Goal: Task Accomplishment & Management: Use online tool/utility

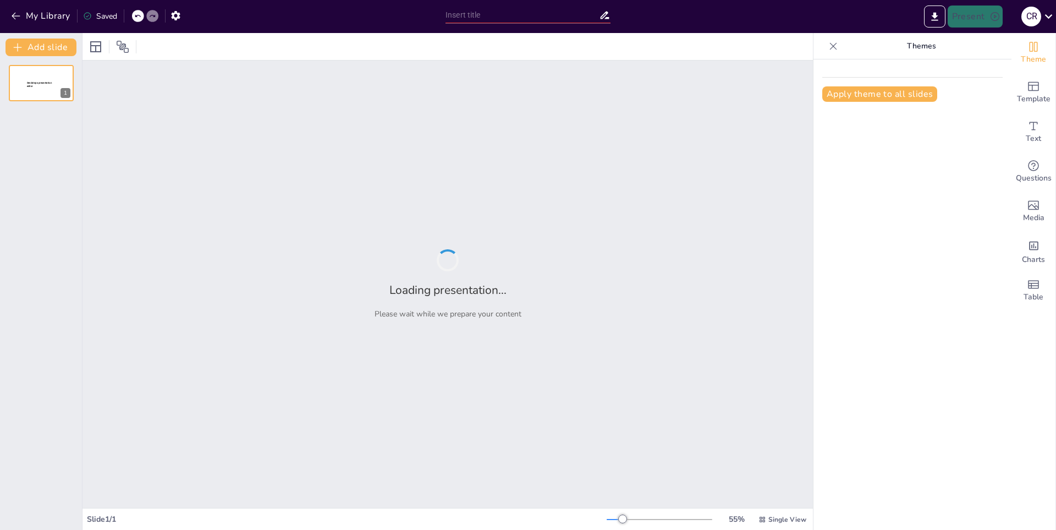
type input "Historia y Fundación del Real Madrid"
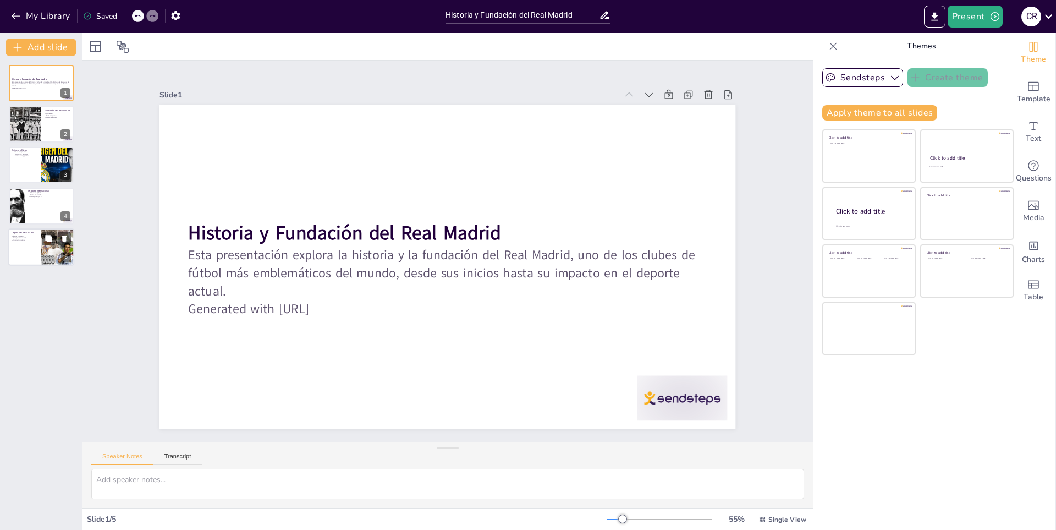
click at [40, 253] on div at bounding box center [41, 246] width 66 height 37
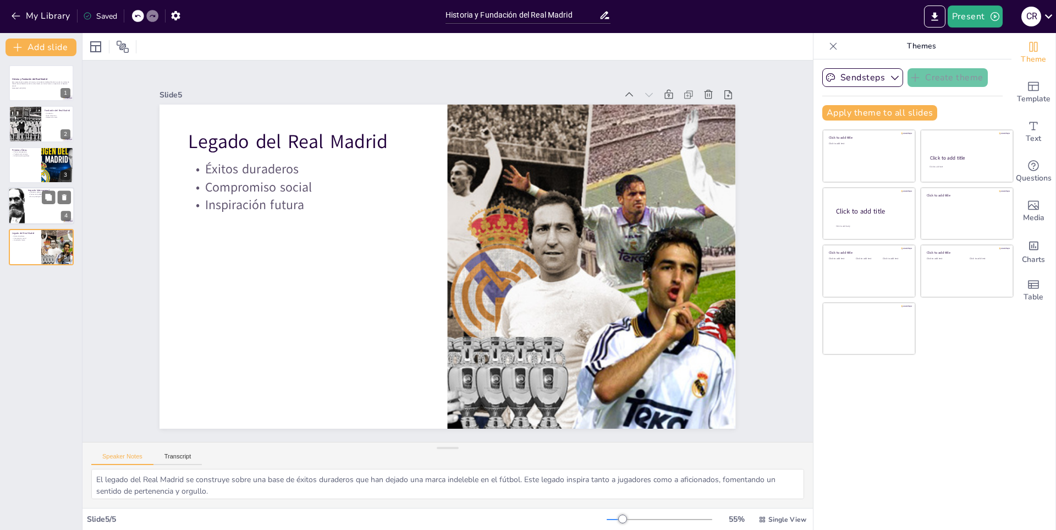
click at [41, 202] on div at bounding box center [41, 205] width 66 height 37
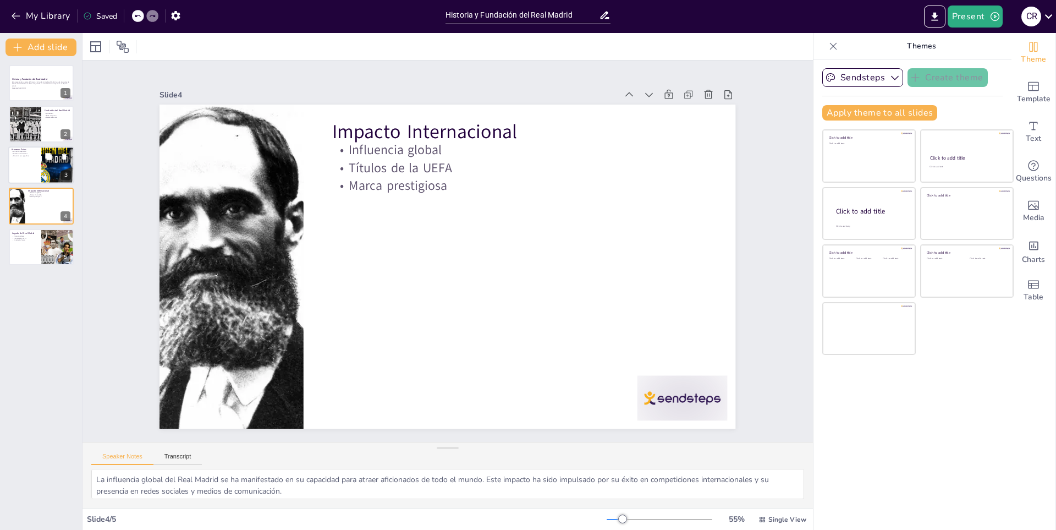
click at [47, 171] on div at bounding box center [58, 164] width 66 height 37
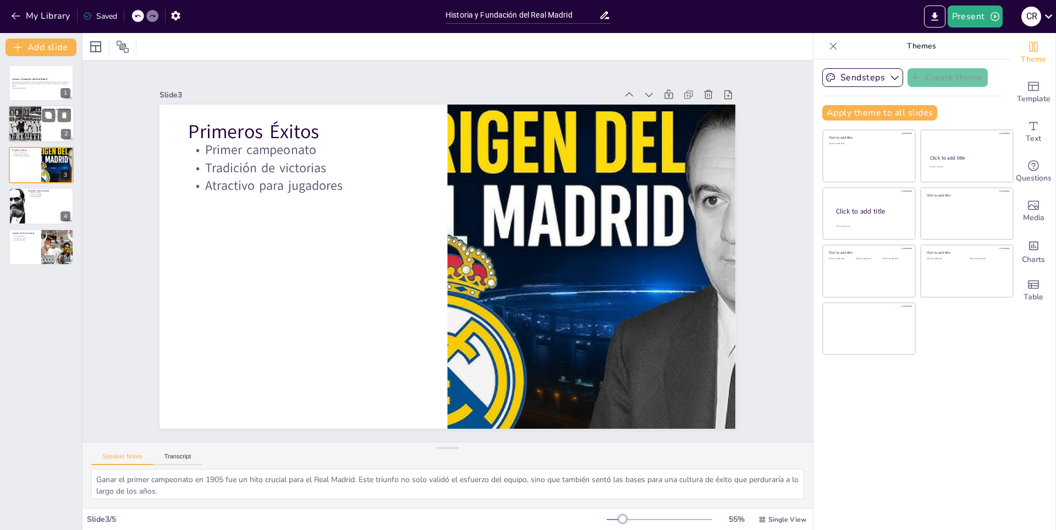
click at [35, 116] on div at bounding box center [25, 124] width 58 height 37
type textarea "La fundación del Real Madrid en 1902 marcó el inicio de un viaje que lo convert…"
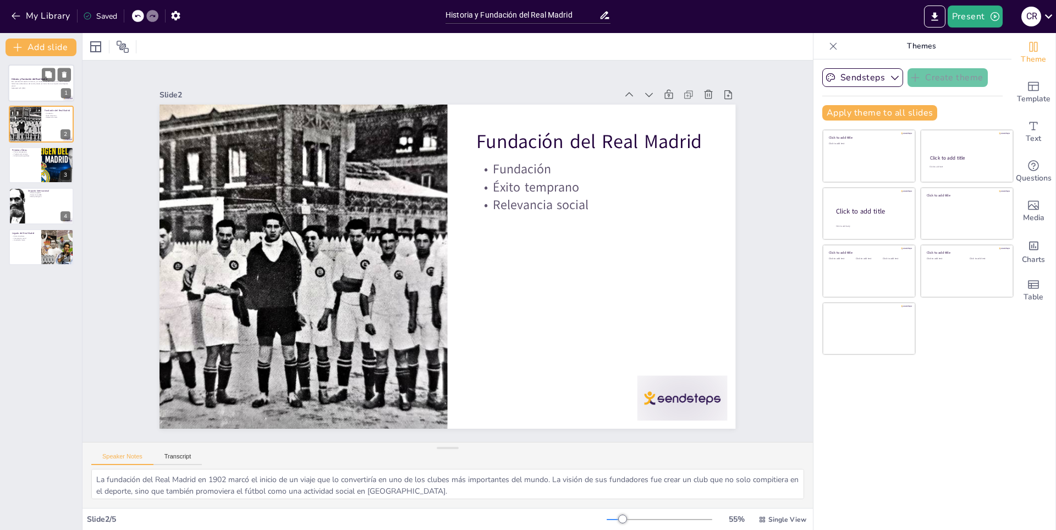
click at [36, 87] on p "Generated with [URL]" at bounding box center [41, 88] width 59 height 2
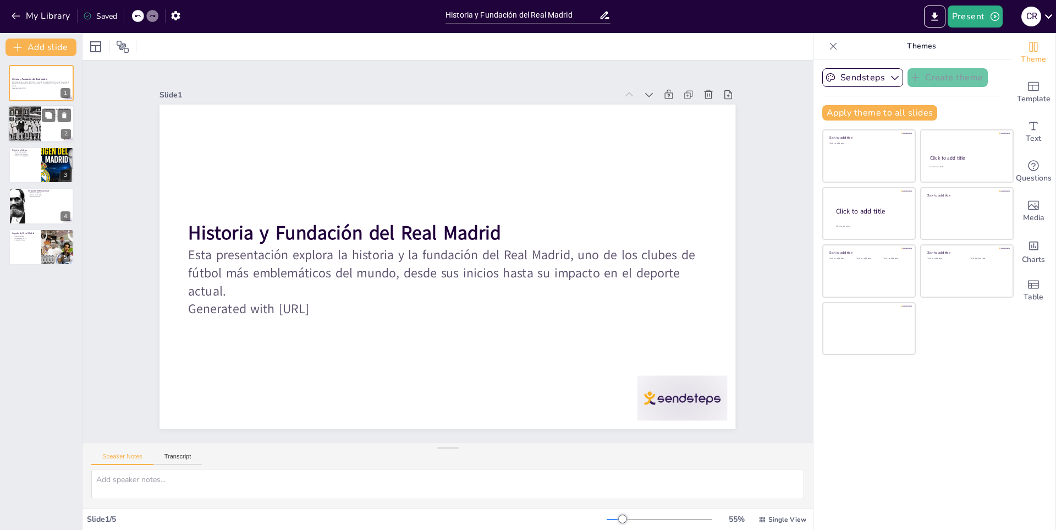
click at [18, 119] on div at bounding box center [25, 124] width 58 height 37
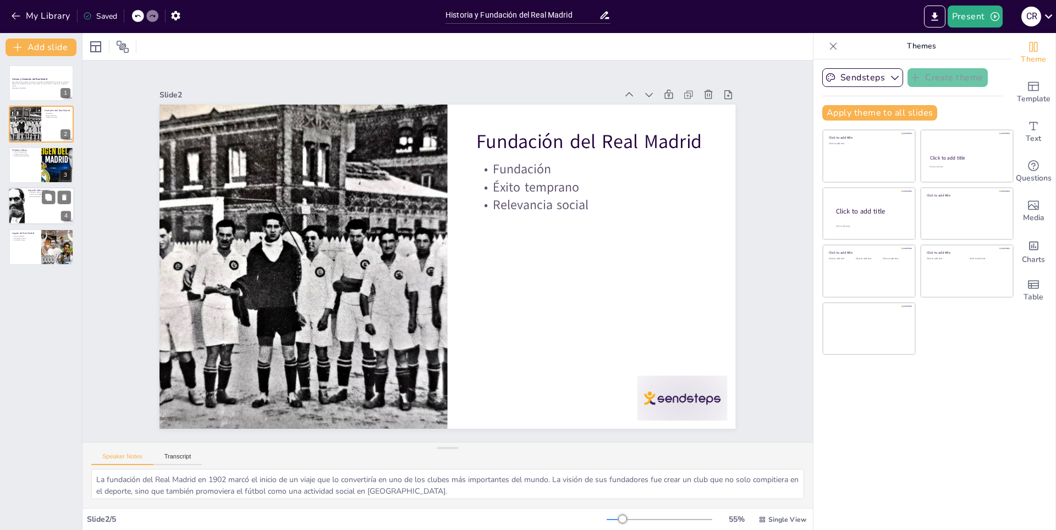
click at [54, 203] on button at bounding box center [48, 197] width 13 height 13
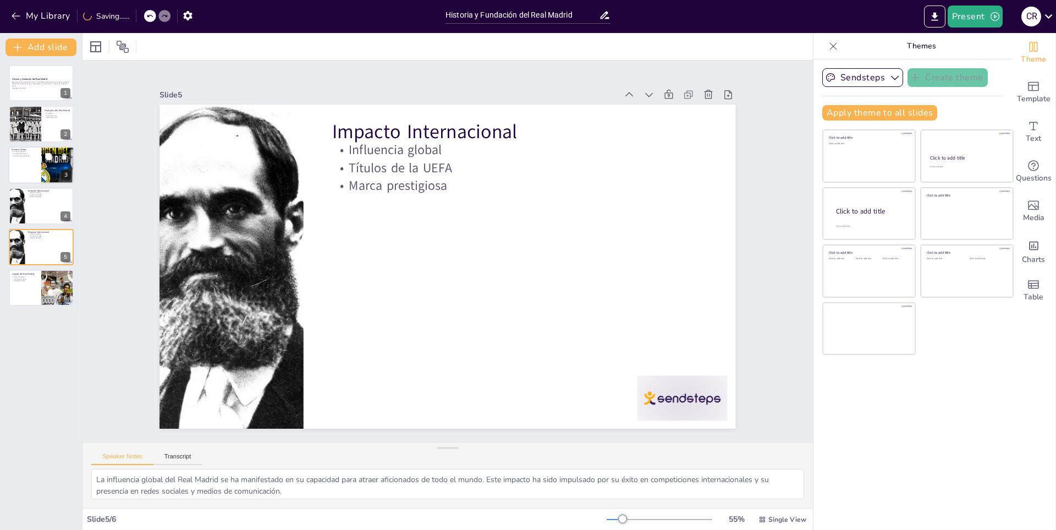
click at [23, 169] on div at bounding box center [41, 164] width 66 height 37
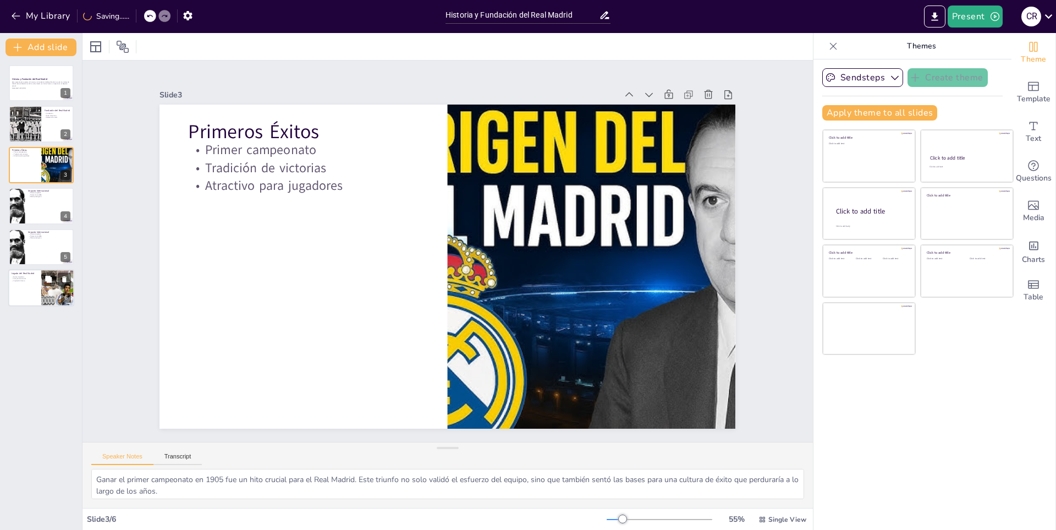
click at [40, 279] on div at bounding box center [41, 287] width 66 height 37
type textarea "El legado del Real Madrid se construye sobre una base de éxitos duraderos que h…"
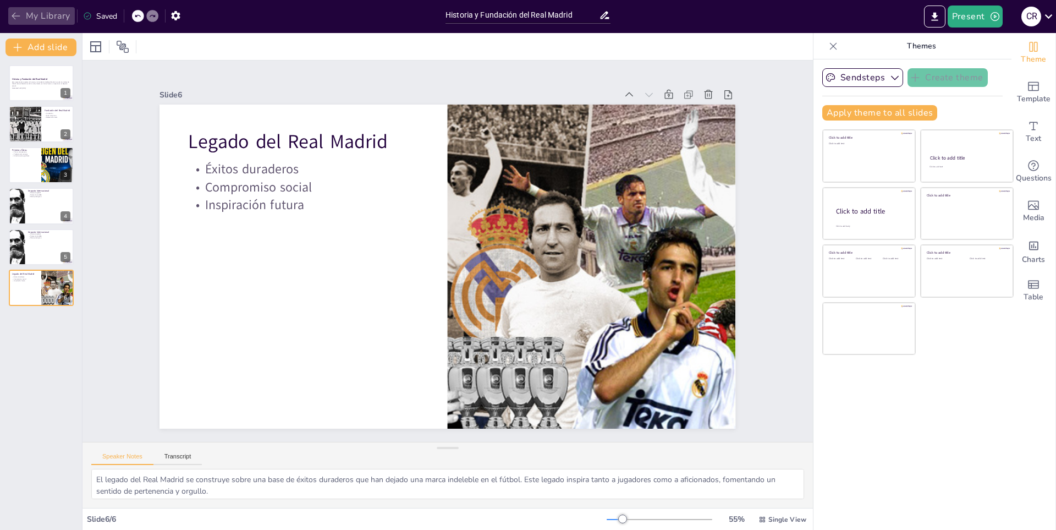
click at [56, 19] on button "My Library" at bounding box center [41, 16] width 67 height 18
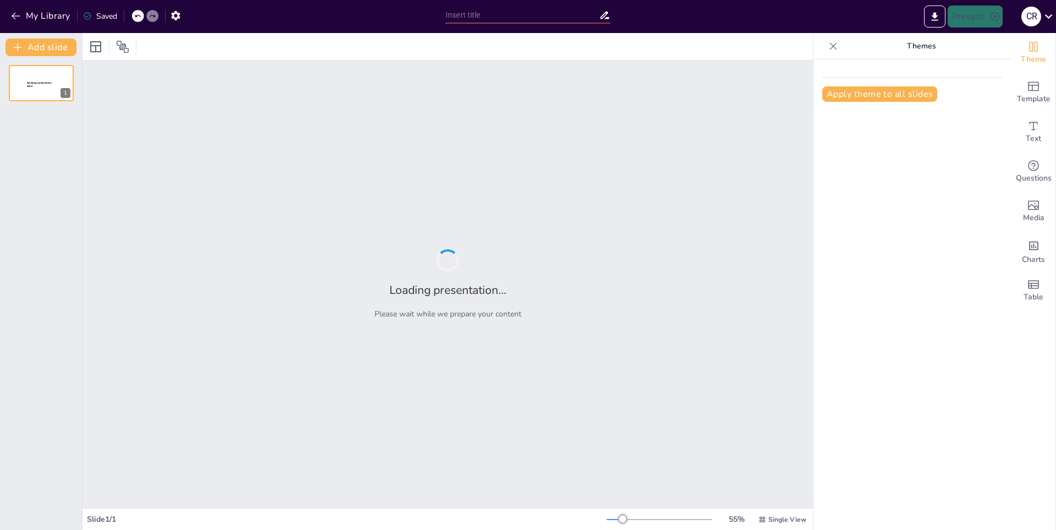
type input "Introducción a la Eurocopa 2024: Contexto y Expectativas"
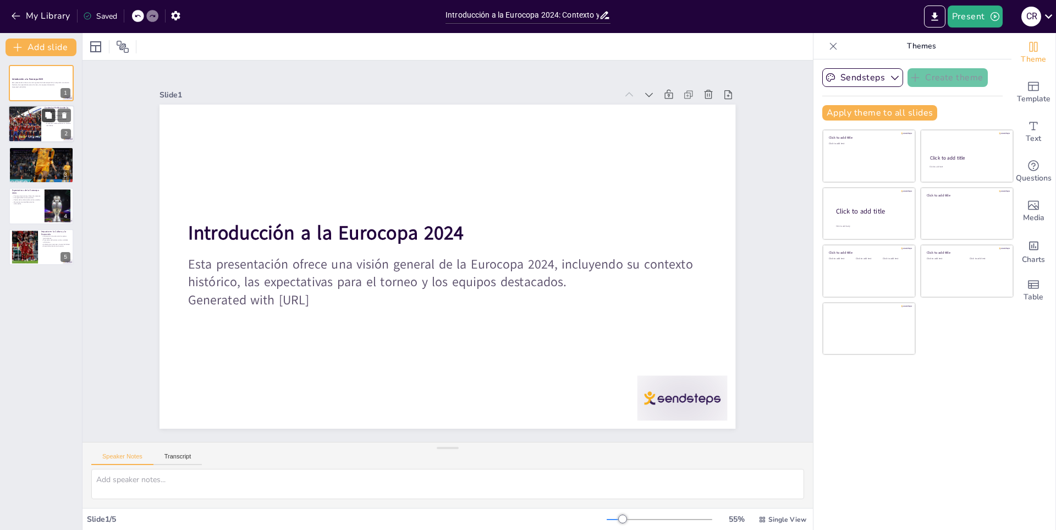
click at [51, 117] on icon at bounding box center [48, 115] width 7 height 7
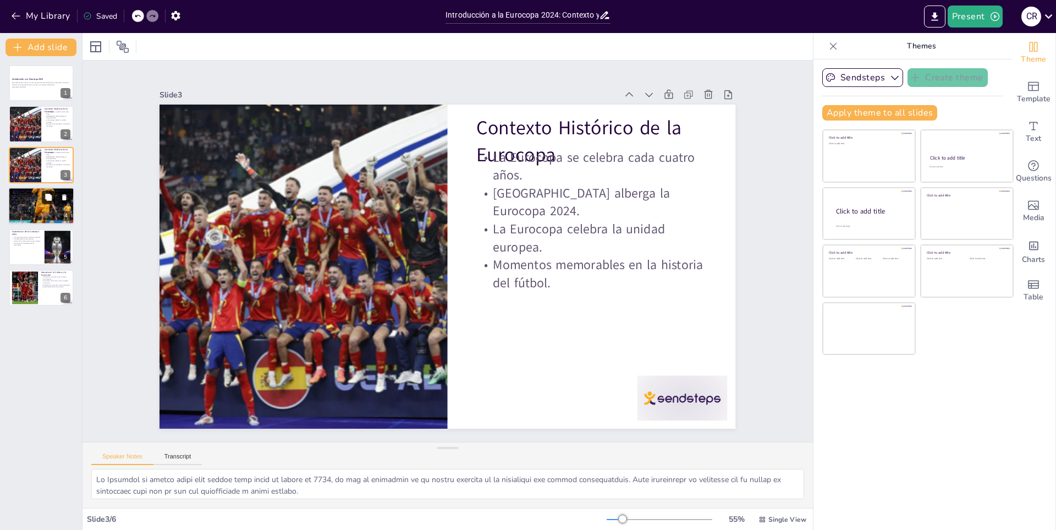
click at [45, 200] on icon at bounding box center [49, 198] width 8 height 8
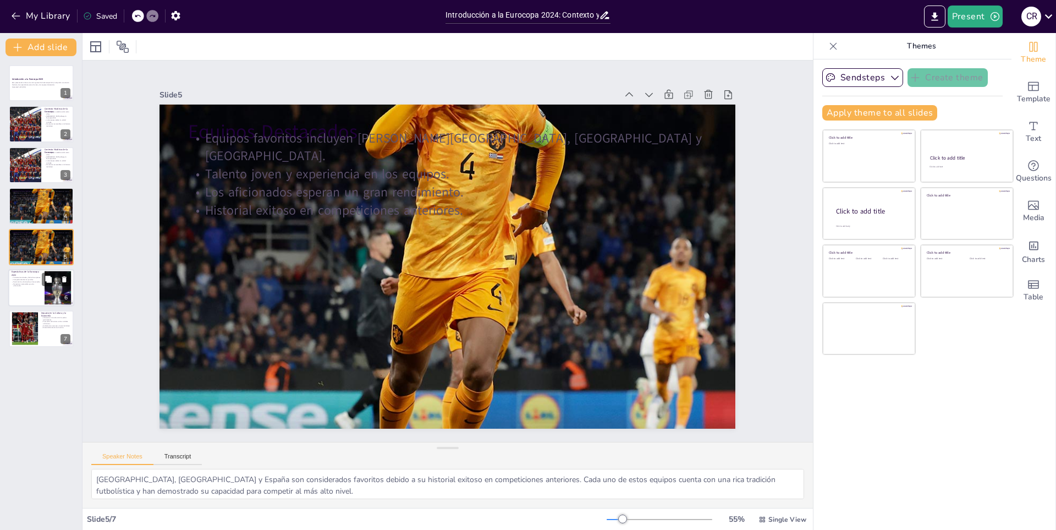
click at [23, 287] on div at bounding box center [41, 287] width 66 height 37
type textarea "La Eurocopa 2024 promete ser emocionante, con la posibilidad de que equipos men…"
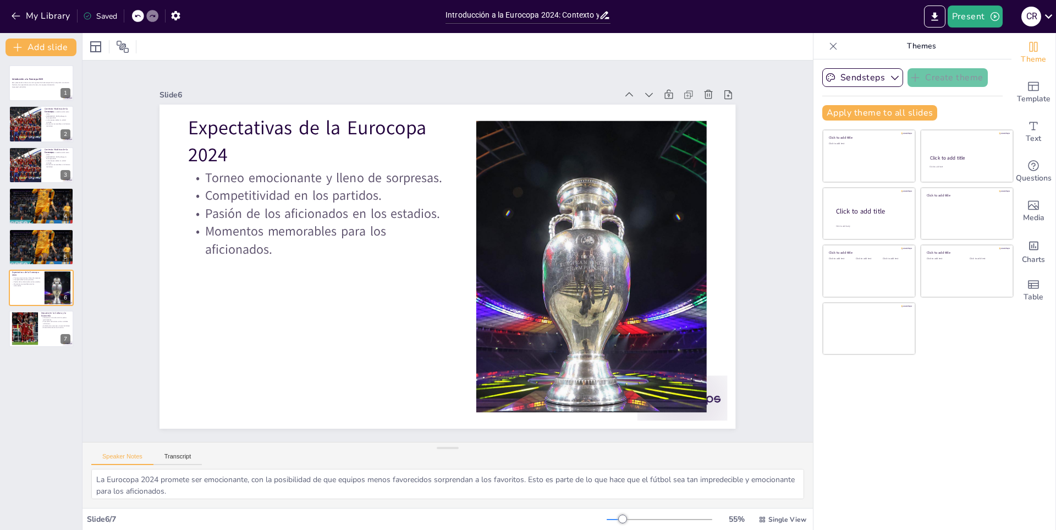
click at [34, 308] on div "Introducción a la Eurocopa 2024 Esta presentación ofrece una visión general de …" at bounding box center [41, 206] width 82 height 282
click at [55, 14] on button "My Library" at bounding box center [41, 16] width 67 height 18
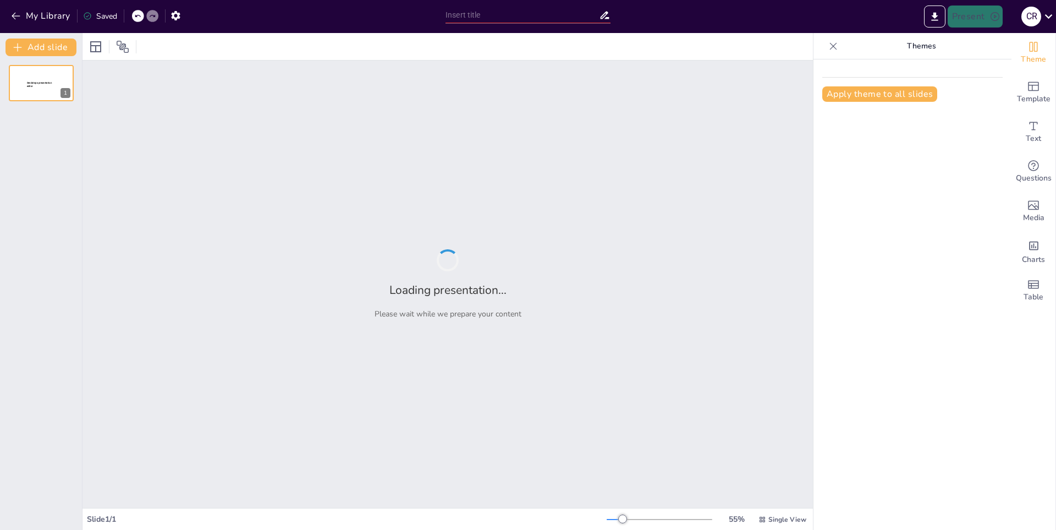
type input "Cristiano Ronaldo: Trayectoria y Logros"
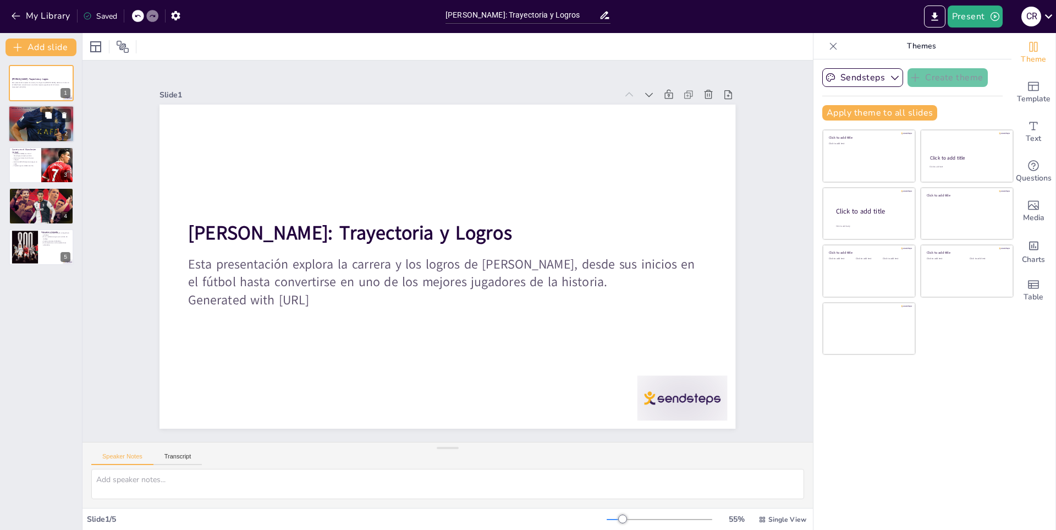
click at [33, 130] on div at bounding box center [41, 124] width 66 height 86
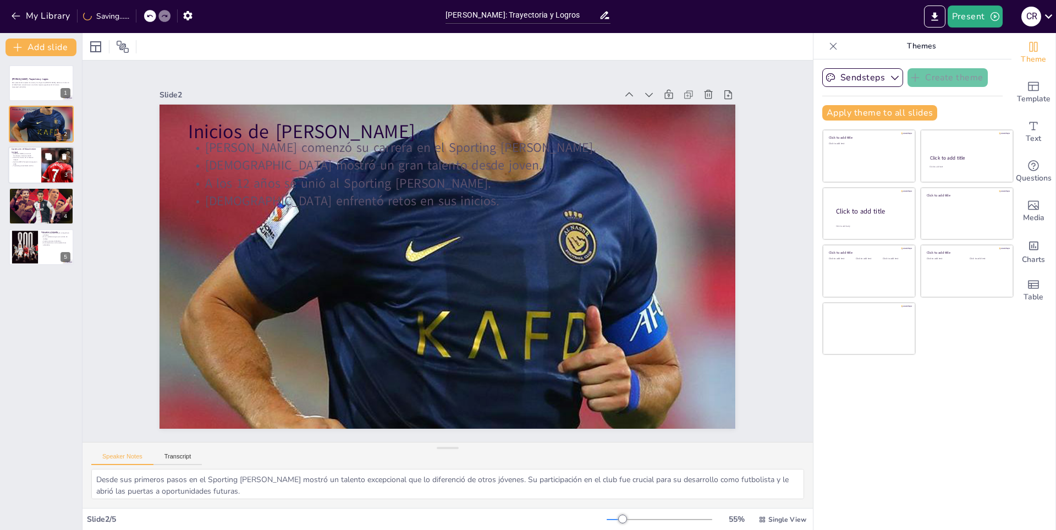
click at [34, 173] on div at bounding box center [41, 164] width 66 height 37
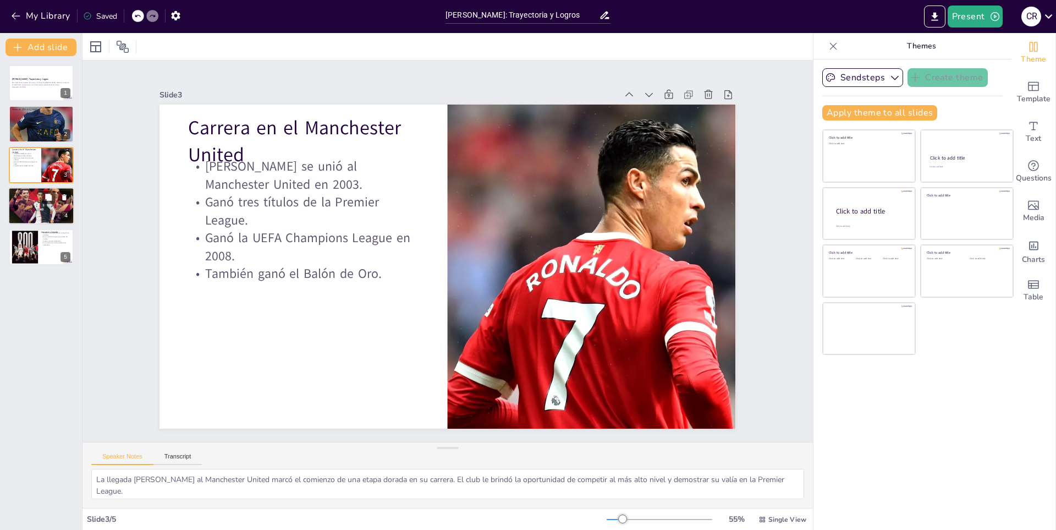
click at [38, 208] on div at bounding box center [41, 205] width 66 height 37
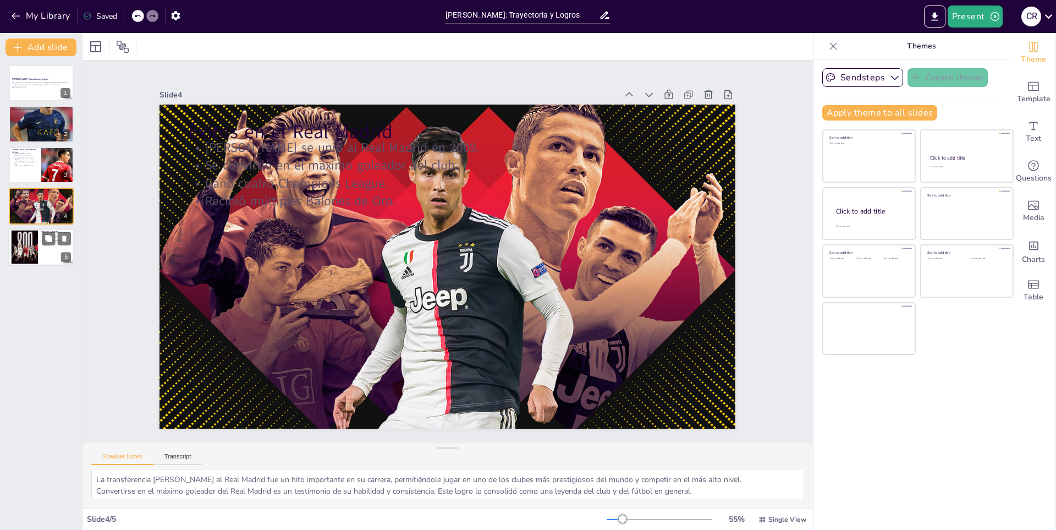
click at [40, 246] on div at bounding box center [41, 246] width 66 height 37
type textarea "El legado de Cristiano Ronaldo es significativo, no solo por sus logros, sino t…"
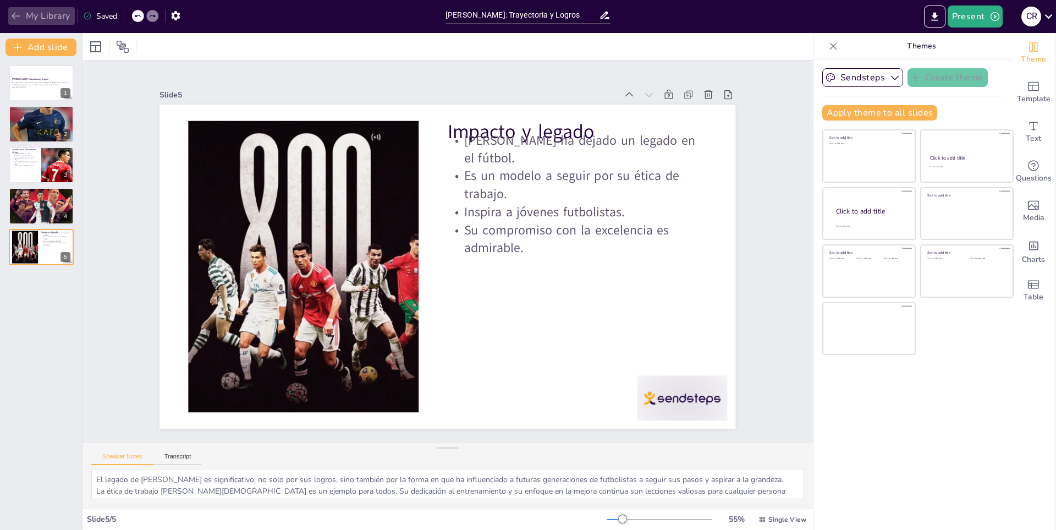
click at [48, 23] on button "My Library" at bounding box center [41, 16] width 67 height 18
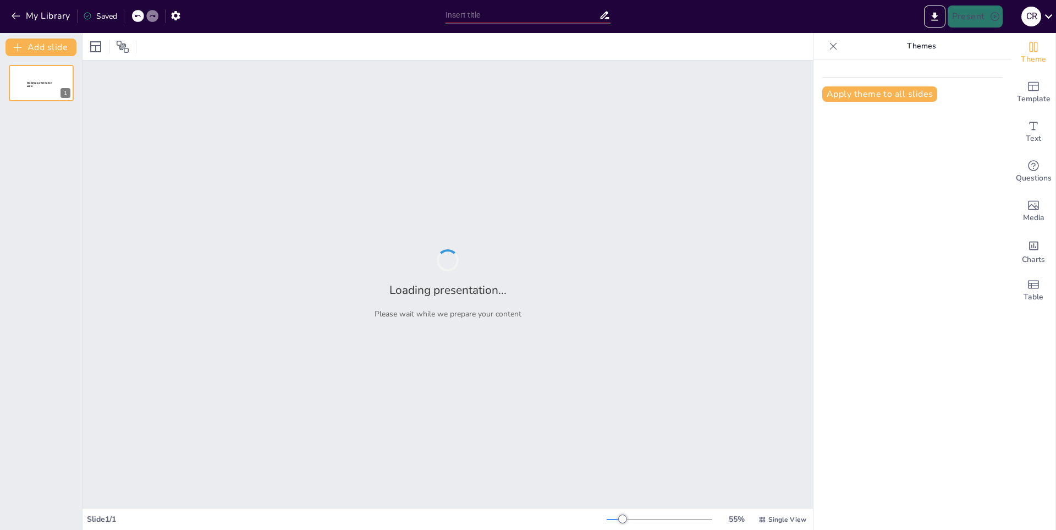
type input "Momentos Memorables de la Champions League"
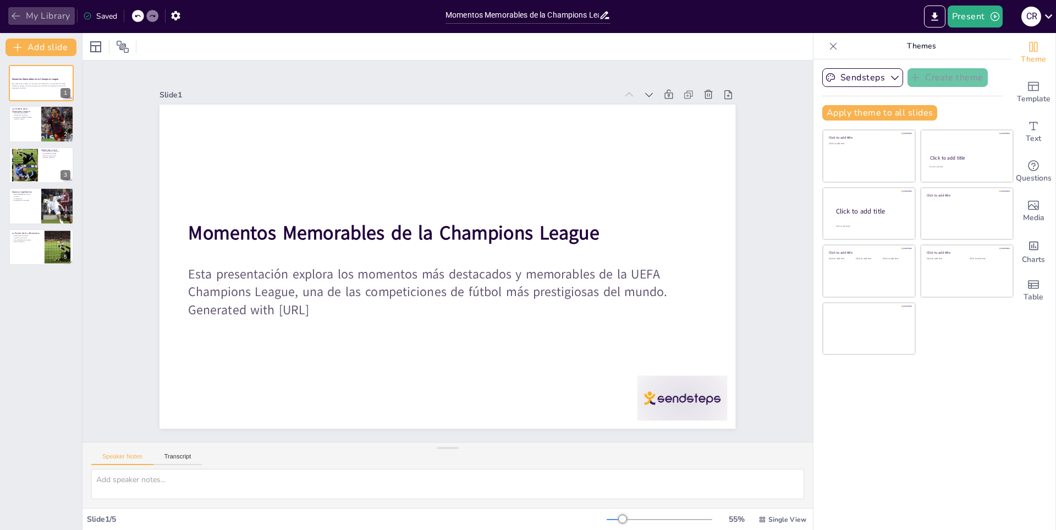
click at [46, 15] on button "My Library" at bounding box center [41, 16] width 67 height 18
